Goal: Task Accomplishment & Management: Manage account settings

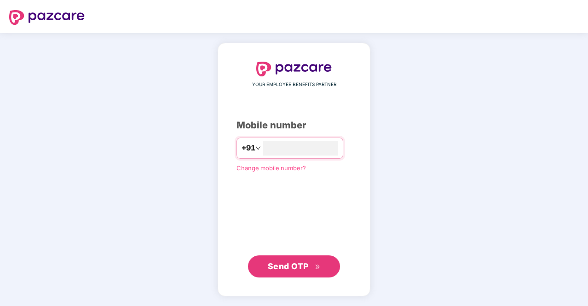
type input "**********"
click at [283, 270] on span "Send OTP" at bounding box center [288, 266] width 41 height 10
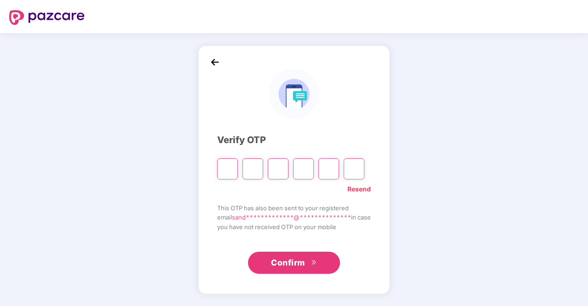
type input "*"
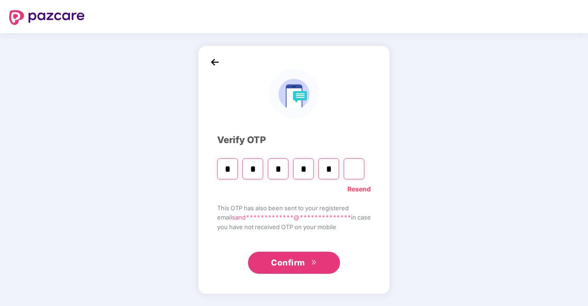
type input "*"
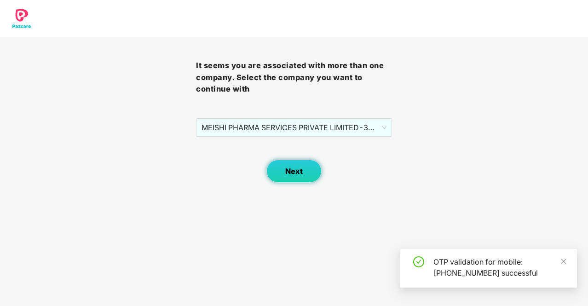
click at [302, 166] on button "Next" at bounding box center [293, 171] width 55 height 23
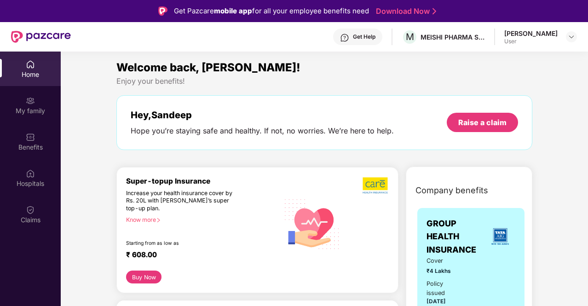
click at [518, 37] on div "[PERSON_NAME]" at bounding box center [530, 33] width 53 height 9
click at [573, 38] on img at bounding box center [571, 36] width 7 height 7
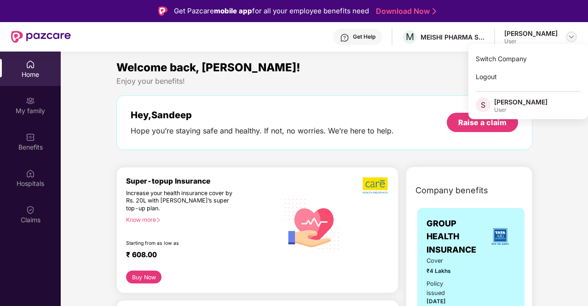
click at [573, 38] on img at bounding box center [571, 36] width 7 height 7
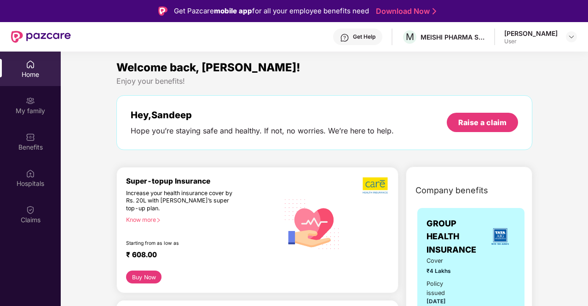
click at [420, 61] on div "Welcome back, [PERSON_NAME]!" at bounding box center [324, 67] width 416 height 17
click at [34, 105] on img at bounding box center [30, 100] width 9 height 9
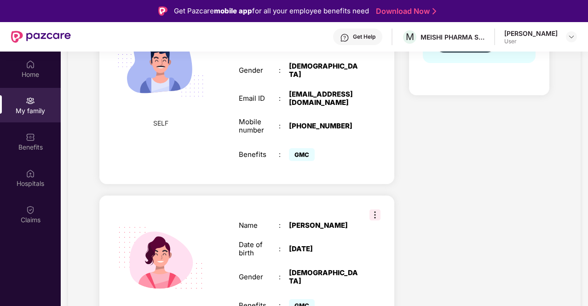
scroll to position [242, 0]
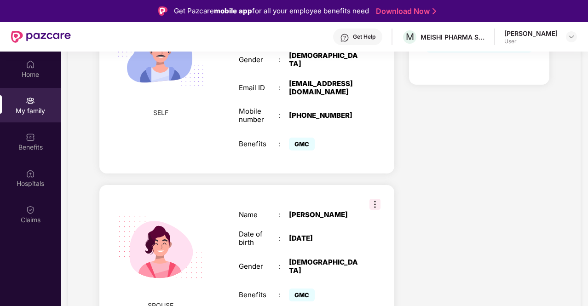
click at [375, 199] on img at bounding box center [375, 204] width 11 height 11
click at [425, 151] on div "Health Cover cover ₹4 Lakhs Policy issued 26 Sept 2024 Policy Expiry 25 Sept 20…" at bounding box center [479, 103] width 155 height 473
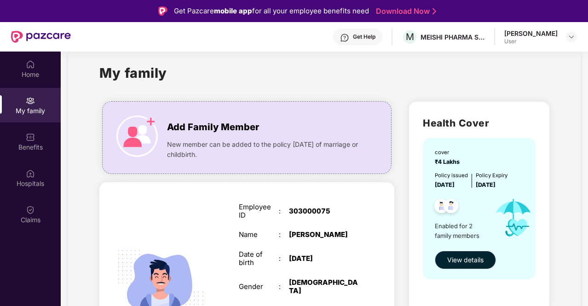
scroll to position [12, 0]
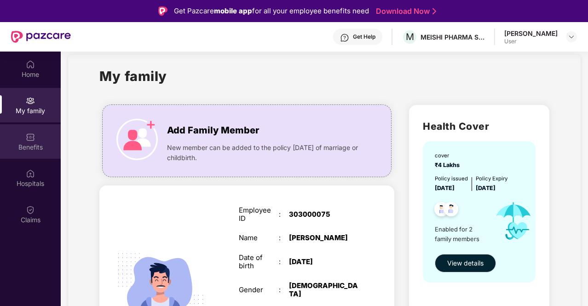
click at [44, 148] on div "Benefits" at bounding box center [30, 147] width 61 height 9
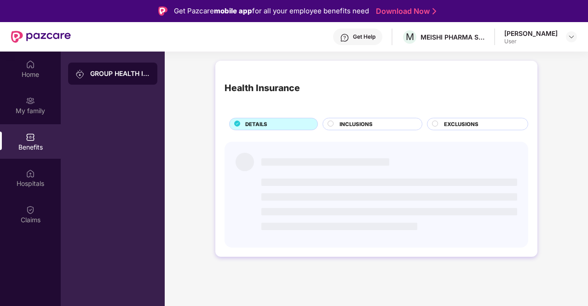
scroll to position [0, 0]
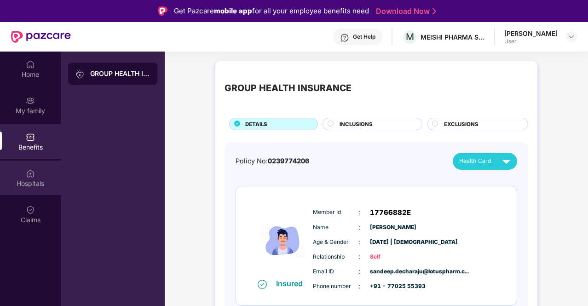
click at [42, 178] on div "Hospitals" at bounding box center [30, 178] width 61 height 35
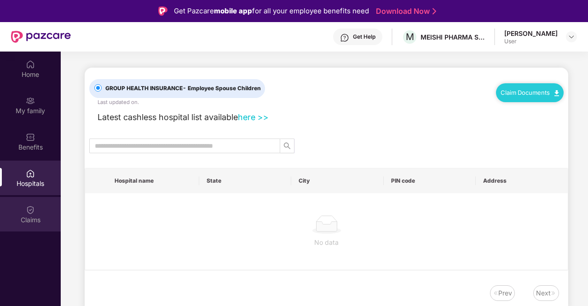
click at [41, 209] on div "Claims" at bounding box center [30, 214] width 61 height 35
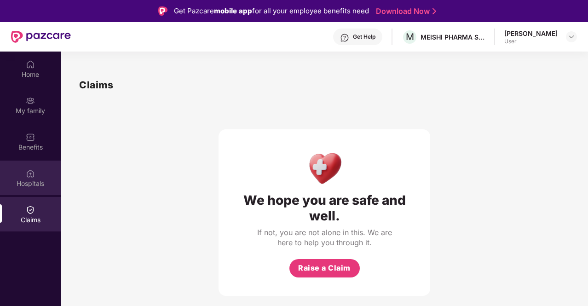
click at [42, 185] on div "Hospitals" at bounding box center [30, 183] width 61 height 9
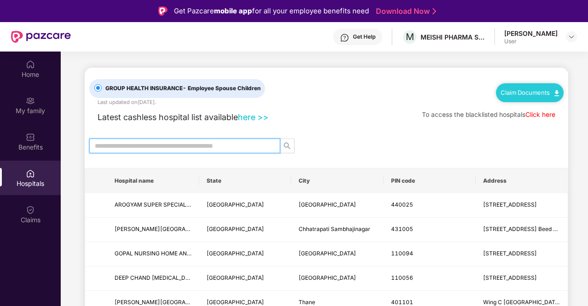
click at [166, 145] on input "text" at bounding box center [181, 146] width 173 height 10
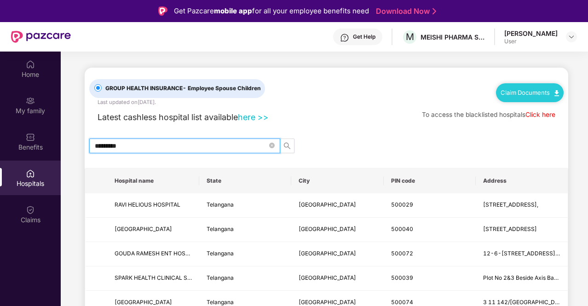
type input "*********"
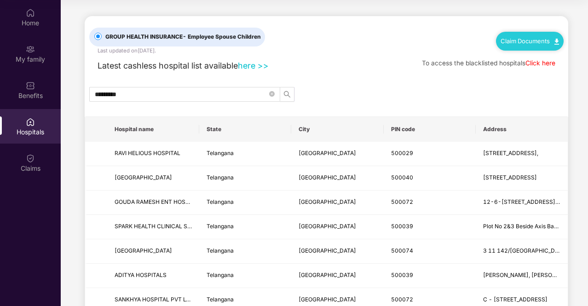
click at [414, 126] on th "PIN code" at bounding box center [430, 129] width 92 height 25
click at [274, 95] on icon "close-circle" at bounding box center [272, 94] width 6 height 6
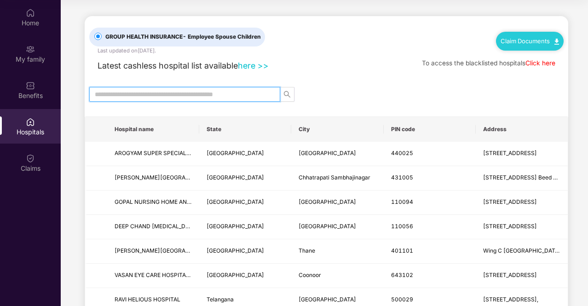
click at [224, 92] on input "text" at bounding box center [181, 94] width 173 height 10
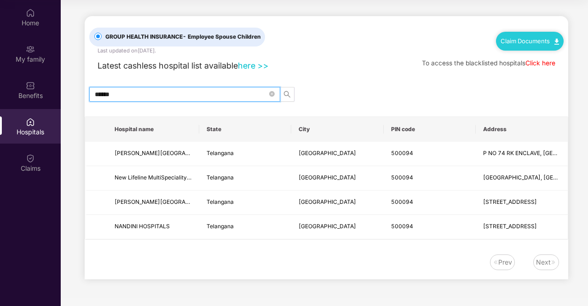
click at [138, 96] on input "******" at bounding box center [181, 94] width 173 height 10
type input "******"
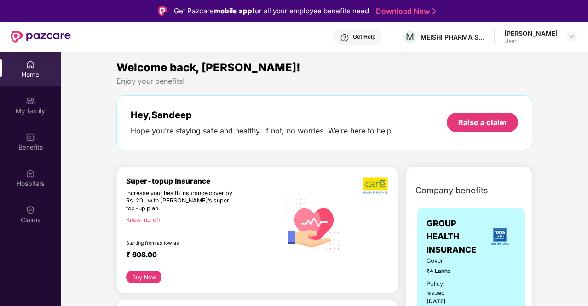
click at [565, 37] on div "[PERSON_NAME] User" at bounding box center [540, 37] width 73 height 16
click at [570, 37] on img at bounding box center [571, 36] width 7 height 7
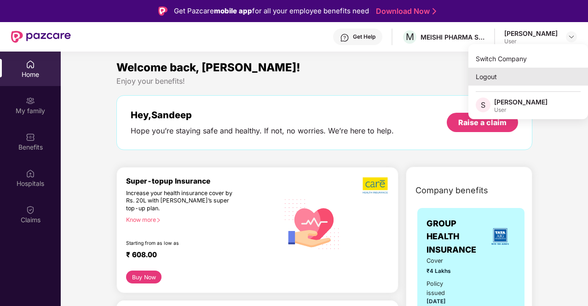
click at [512, 75] on div "Logout" at bounding box center [529, 77] width 120 height 18
